Goal: Use online tool/utility: Use online tool/utility

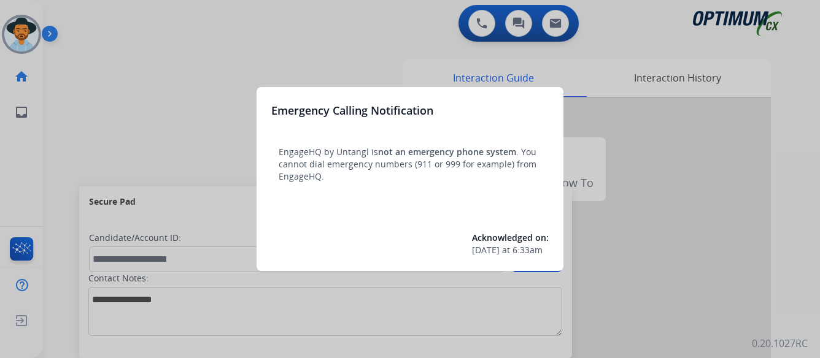
click at [652, 191] on div at bounding box center [410, 179] width 820 height 358
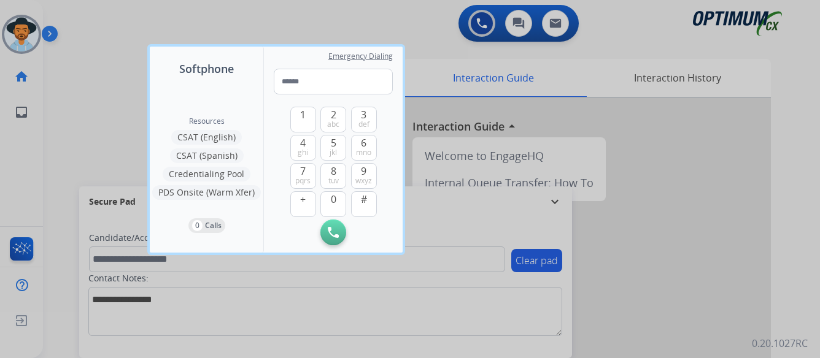
click at [652, 191] on div at bounding box center [410, 179] width 820 height 358
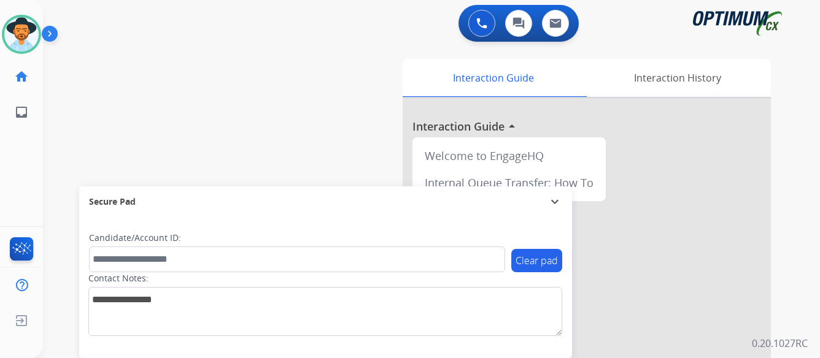
click at [50, 33] on img at bounding box center [52, 36] width 21 height 23
